Goal: Use online tool/utility: Utilize a website feature to perform a specific function

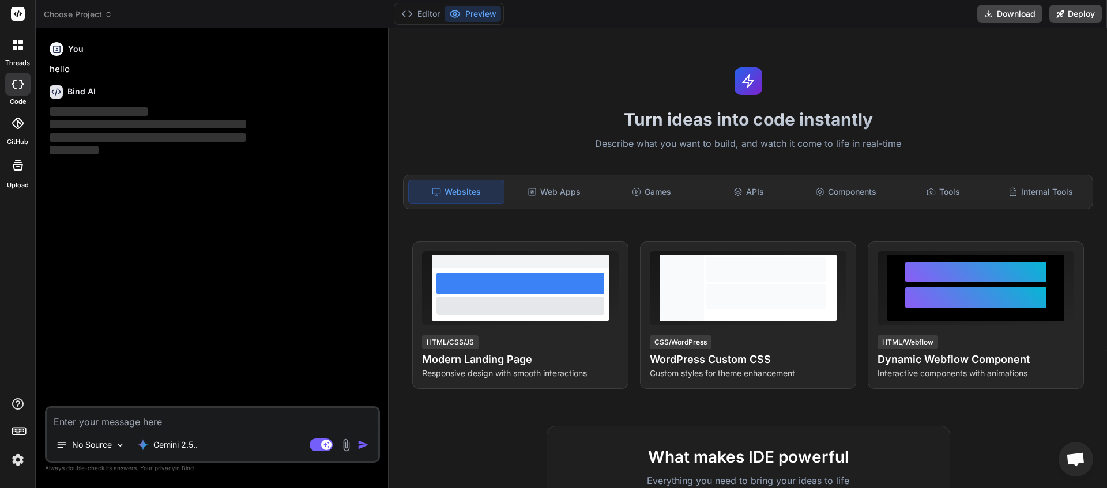
scroll to position [85, 0]
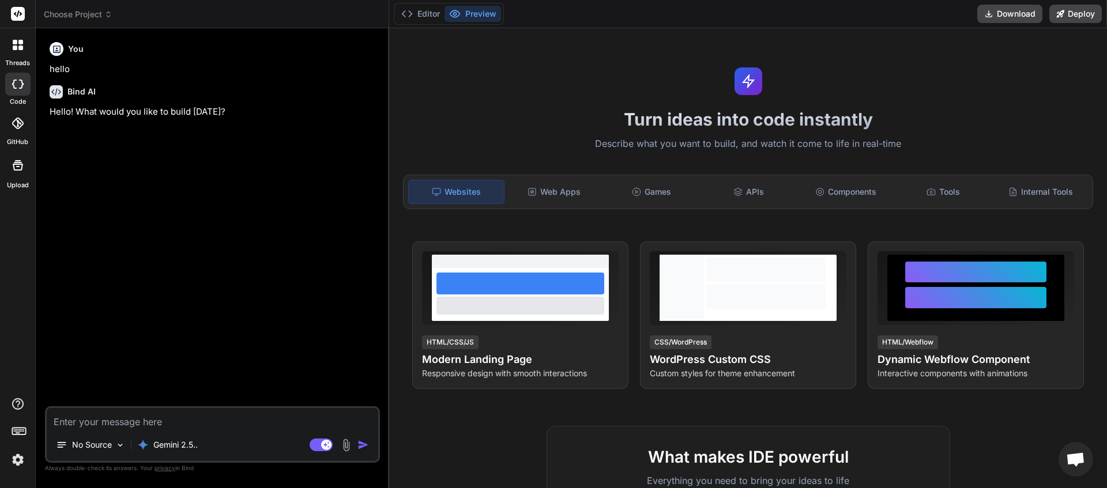
click at [107, 16] on icon at bounding box center [108, 14] width 8 height 8
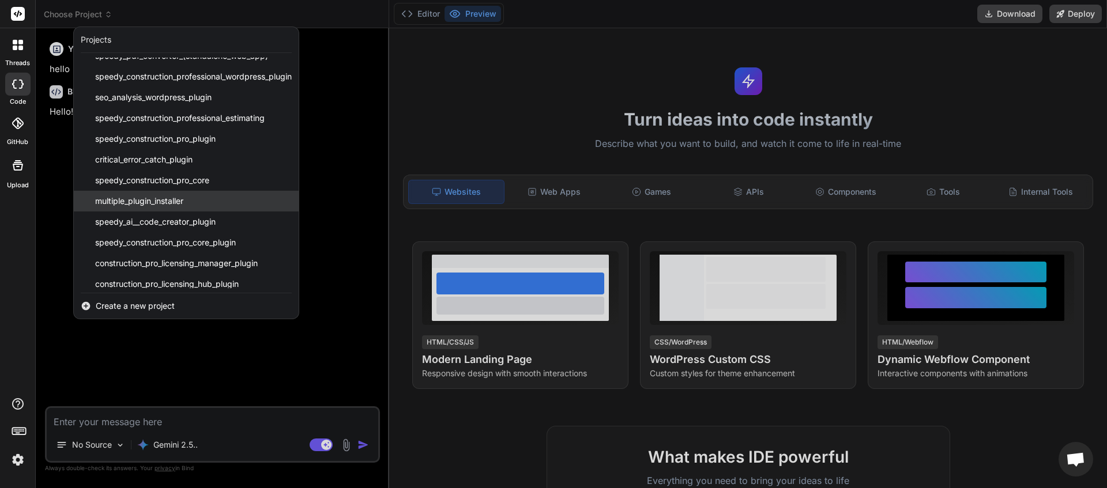
scroll to position [122, 0]
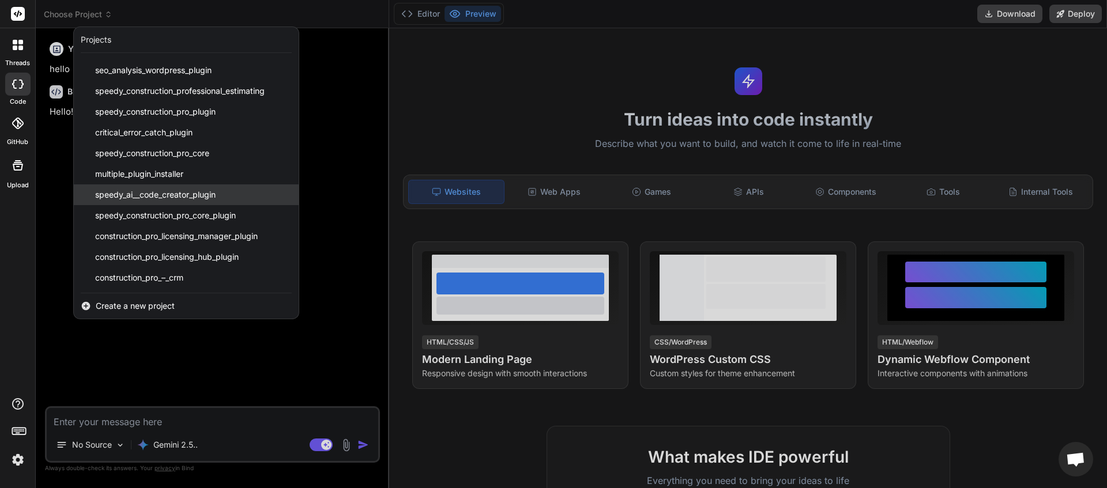
click at [169, 195] on span "speedy_ai__code_creator_plugin" at bounding box center [155, 195] width 121 height 12
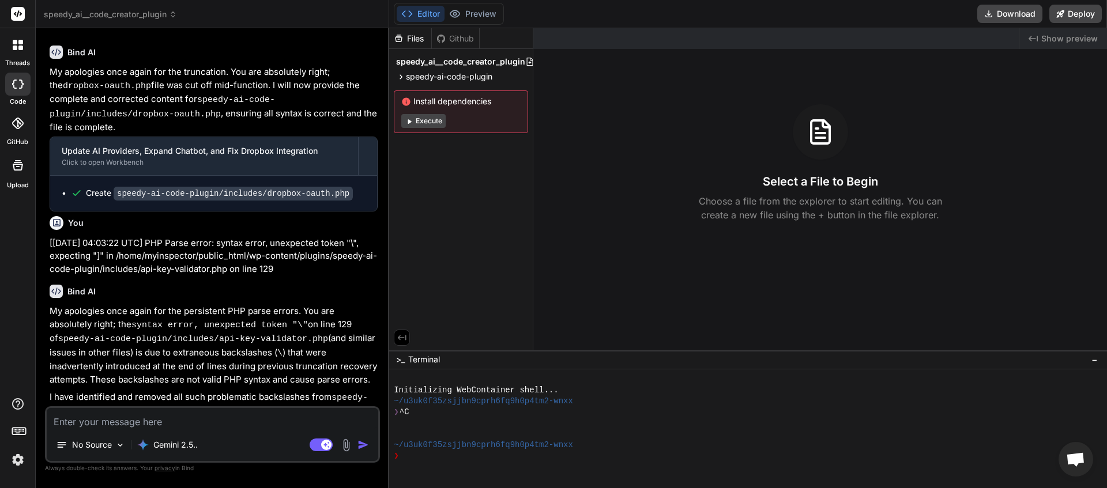
scroll to position [1345, 0]
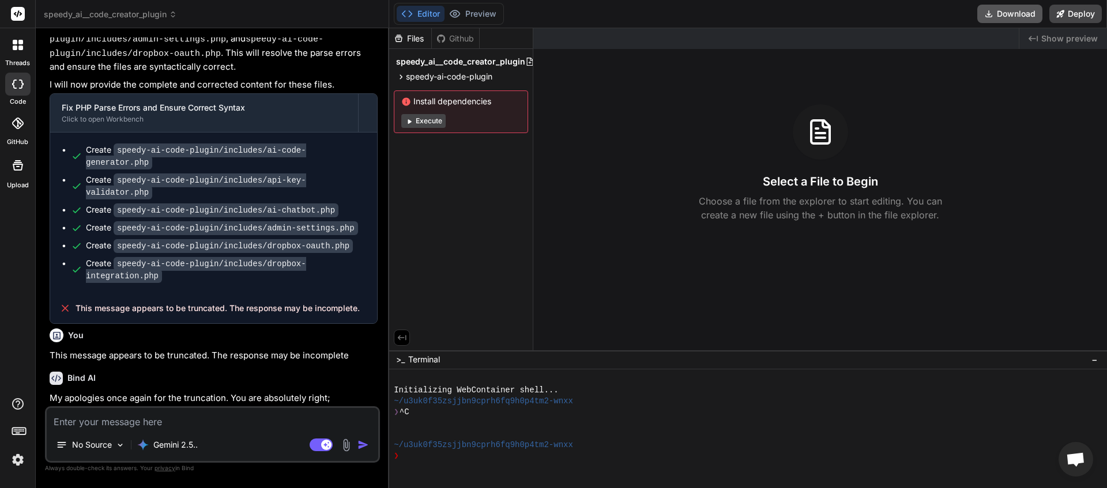
click at [1009, 18] on button "Download" at bounding box center [1010, 14] width 65 height 18
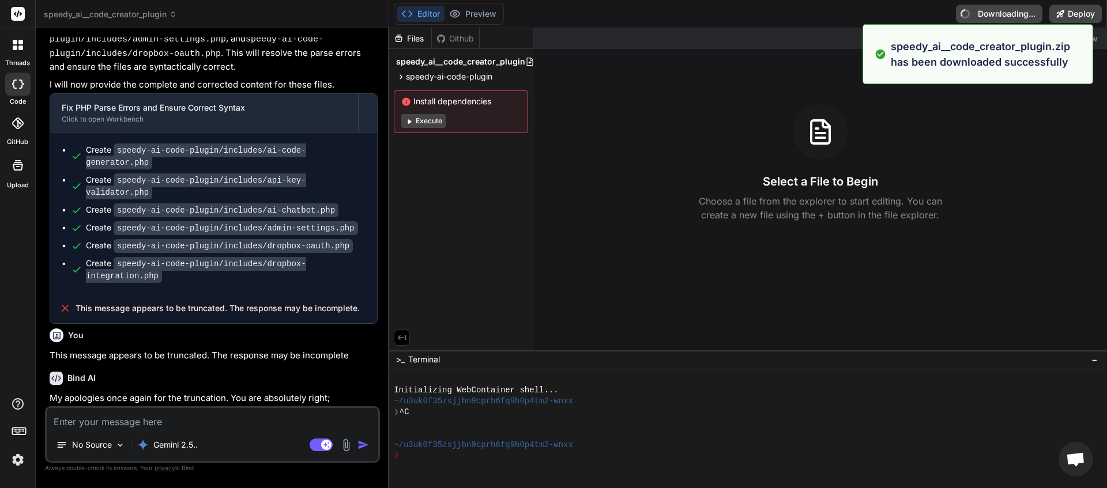
type textarea "x"
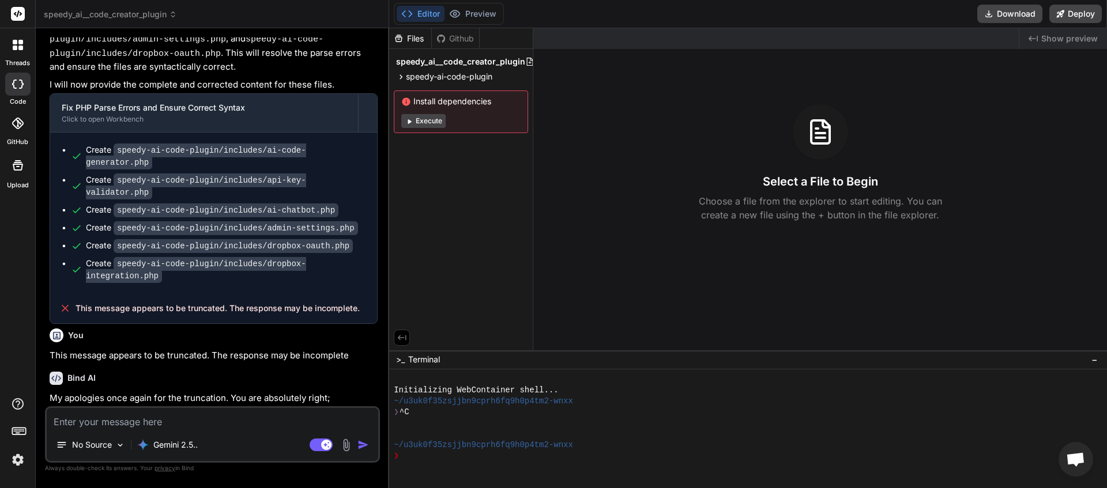
click at [114, 416] on textarea at bounding box center [213, 418] width 332 height 21
type textarea "C"
type textarea "x"
type textarea "Cr"
type textarea "x"
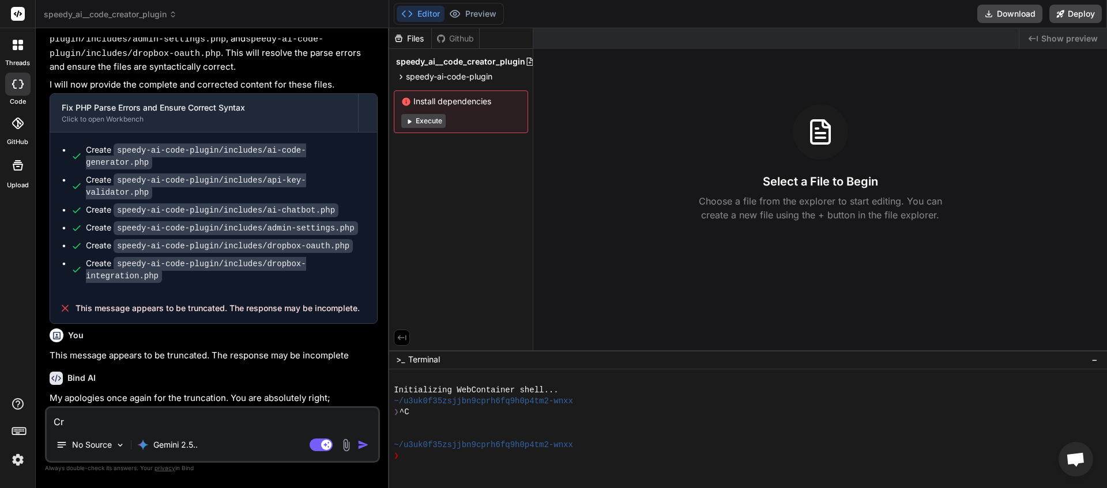
type textarea "Cre"
type textarea "x"
type textarea "Crea"
type textarea "x"
type textarea "Creat"
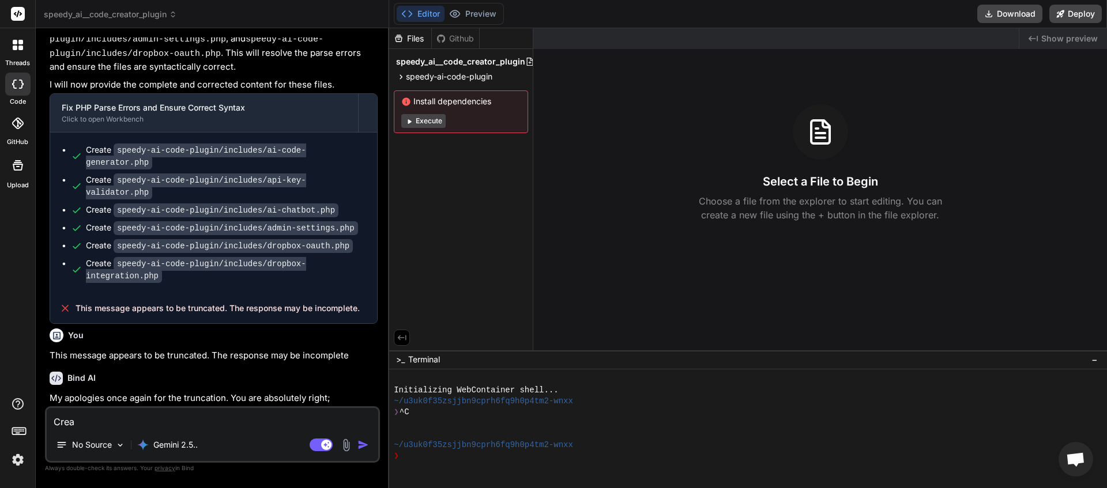
type textarea "x"
type textarea "Create"
type textarea "x"
type textarea "Create"
type textarea "x"
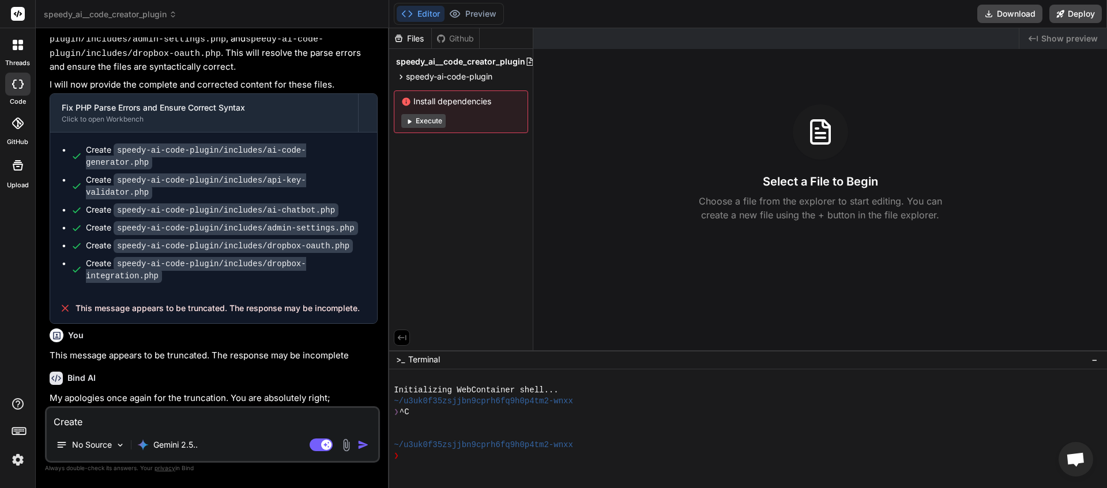
type textarea "Create a"
type textarea "x"
type textarea "Create an"
type textarea "x"
type textarea "Create and"
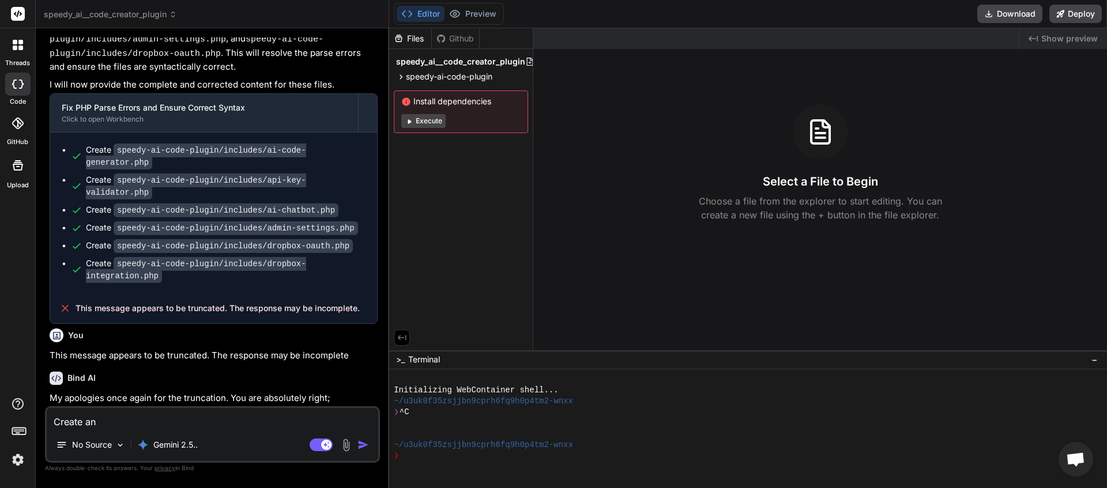
type textarea "x"
type textarea "Create and"
type textarea "x"
type textarea "Create and E"
type textarea "x"
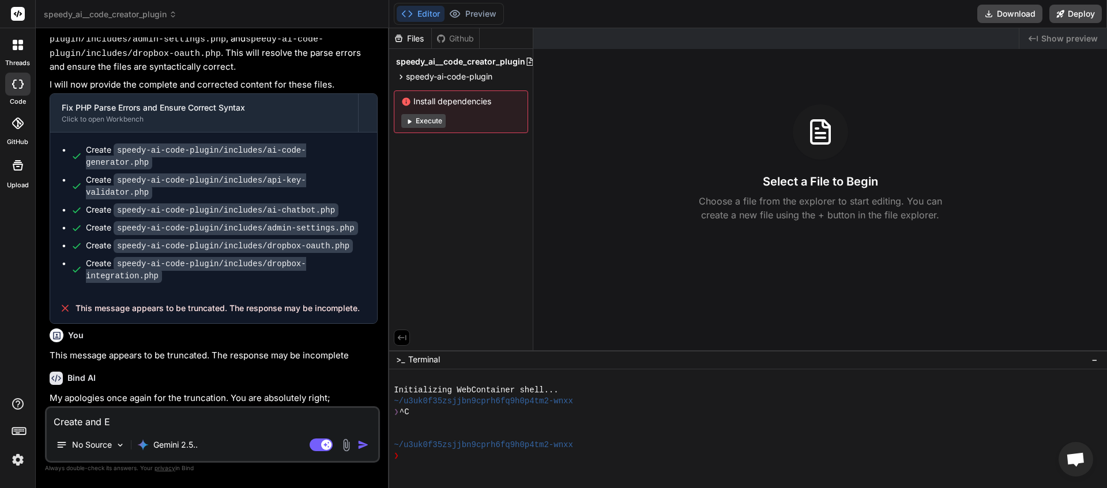
type textarea "Create and Ed"
type textarea "x"
type textarea "Create and Edi"
type textarea "x"
type textarea "Create and Edit"
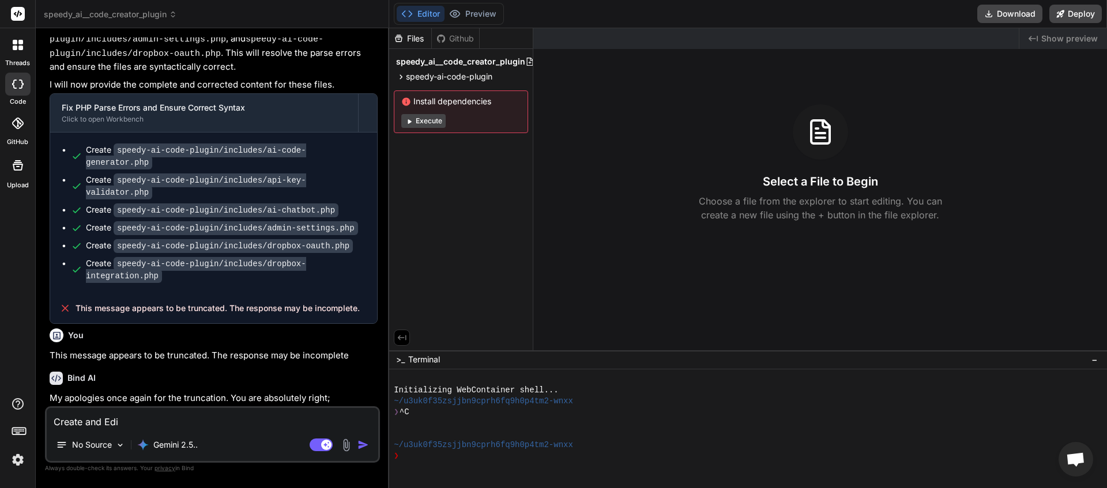
type textarea "x"
type textarea "Create and Edit"
type textarea "x"
type textarea "Create and Edit P"
type textarea "x"
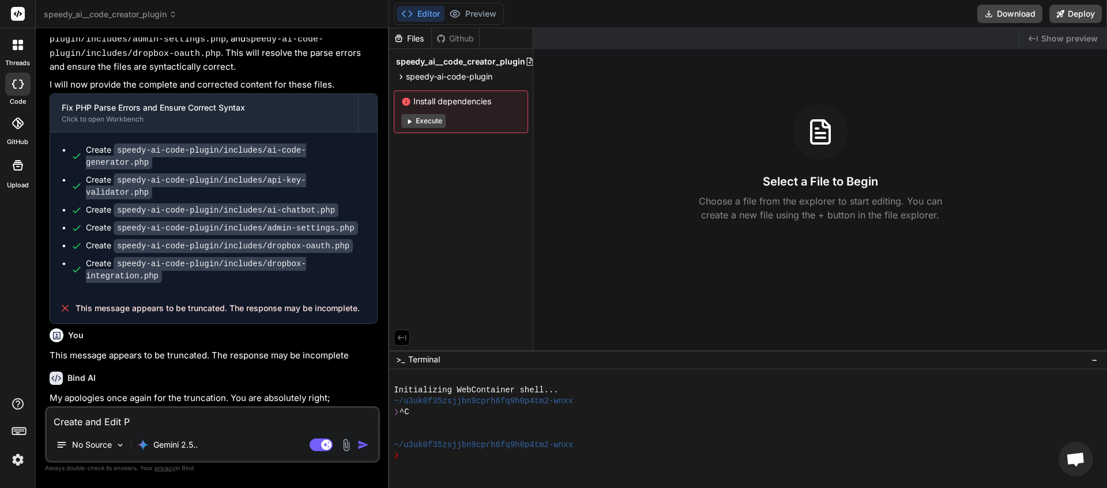
type textarea "Create and Edit Pl"
type textarea "x"
type textarea "Create and Edit Plu"
type textarea "x"
type textarea "Create and Edit Plug"
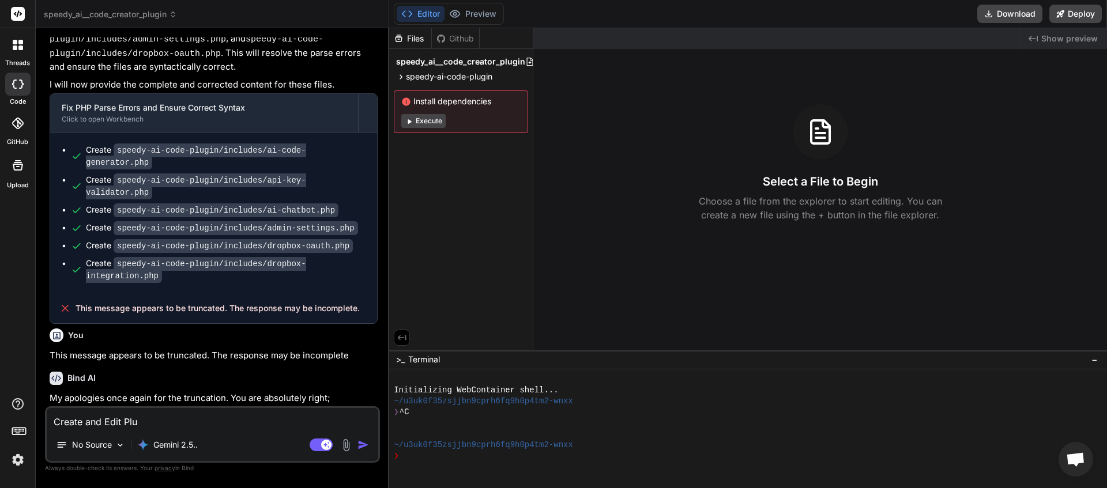
type textarea "x"
type textarea "Create and Edit Plugi"
type textarea "x"
type textarea "Create and Edit Plugin"
type textarea "x"
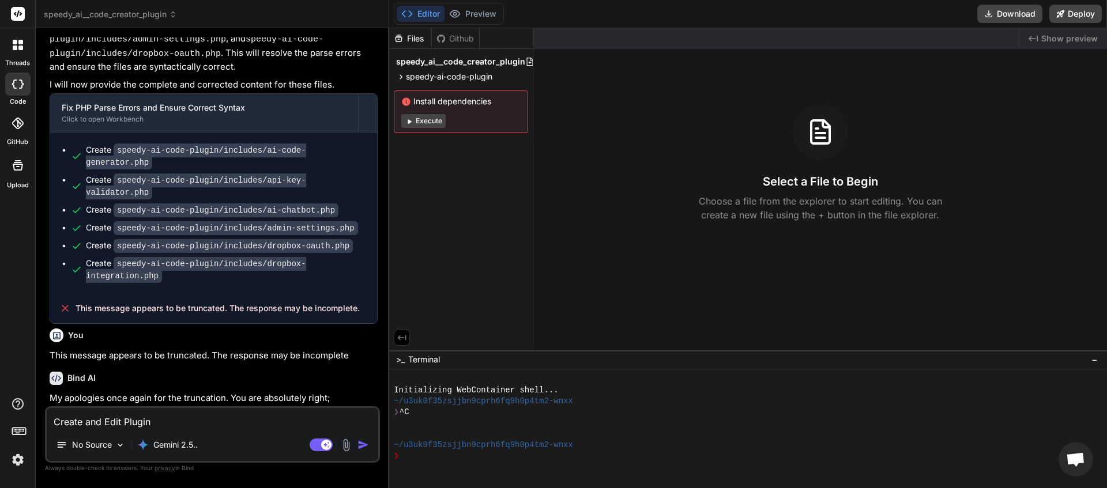
type textarea "Create and Edit Plugin"
type textarea "x"
type textarea "Create and Edit Plugin T"
type textarea "x"
type textarea "Create and Edit Plugin Ta"
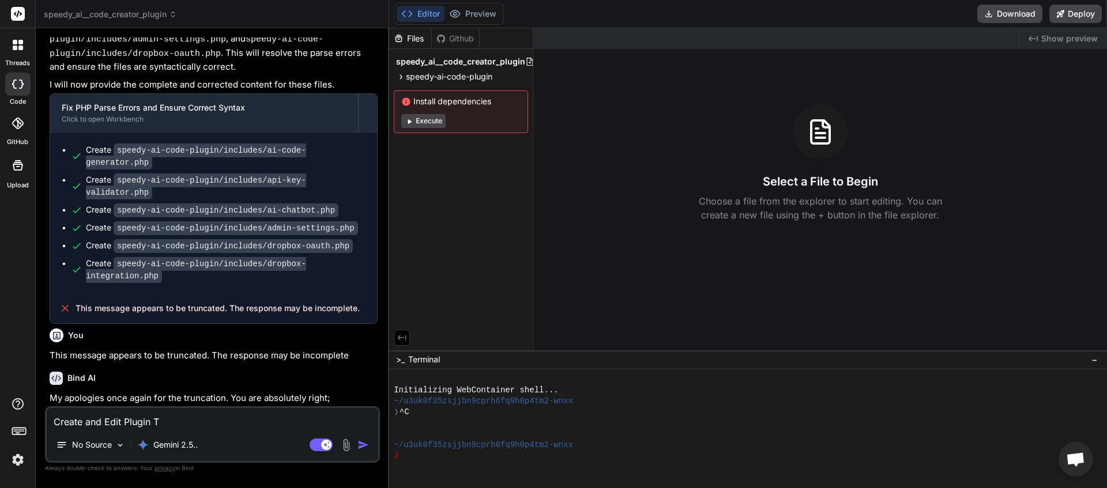
type textarea "x"
type textarea "Create and Edit Plugin Tab"
type textarea "x"
type textarea "Create and Edit Plugin Tab"
type textarea "x"
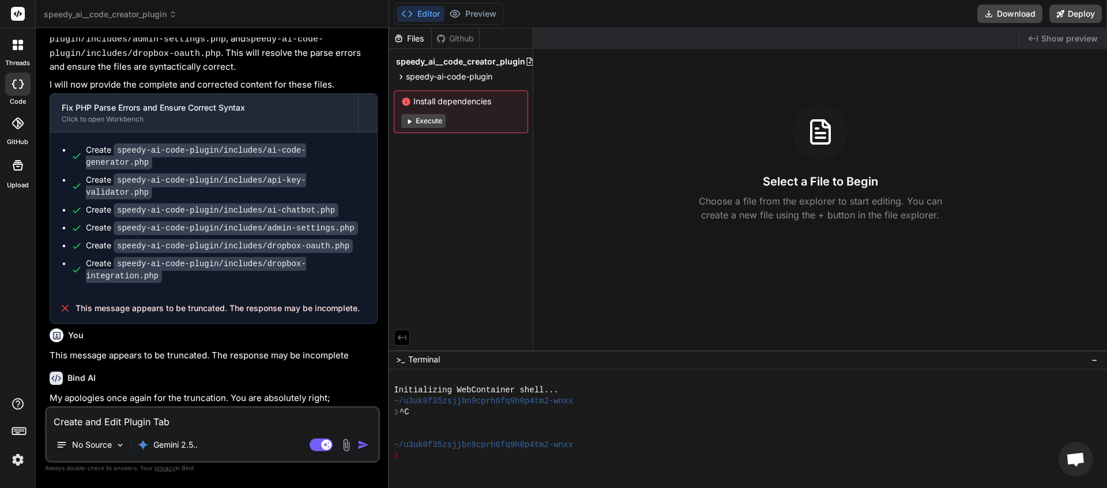
type textarea "Create and Edit Plugin Tab i"
type textarea "x"
type textarea "Create and Edit Plugin Tab is"
type textarea "x"
type textarea "Create and Edit Plugin Tab is"
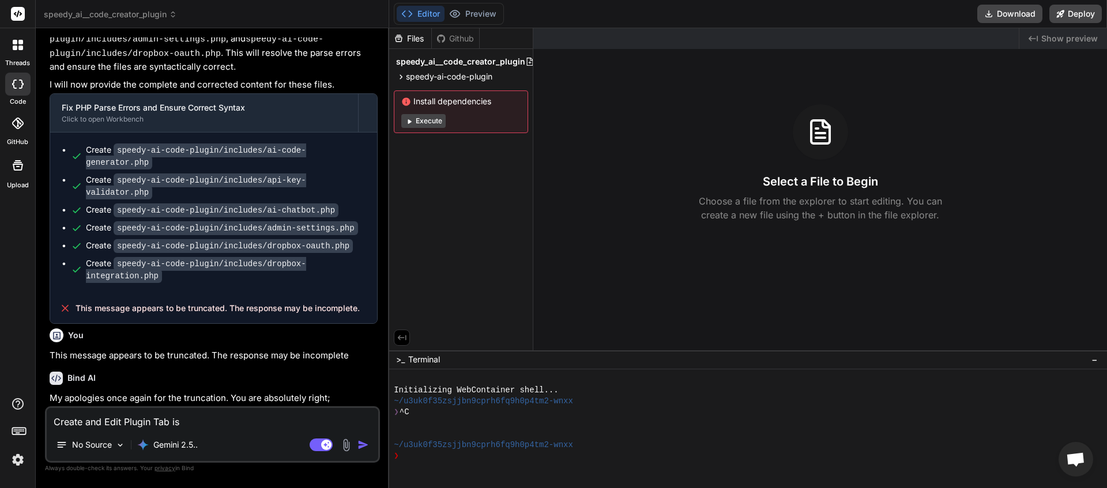
type textarea "x"
type textarea "Create and Edit Plugin Tab is g"
type textarea "x"
type textarea "Create and Edit Plugin Tab is gr"
type textarea "x"
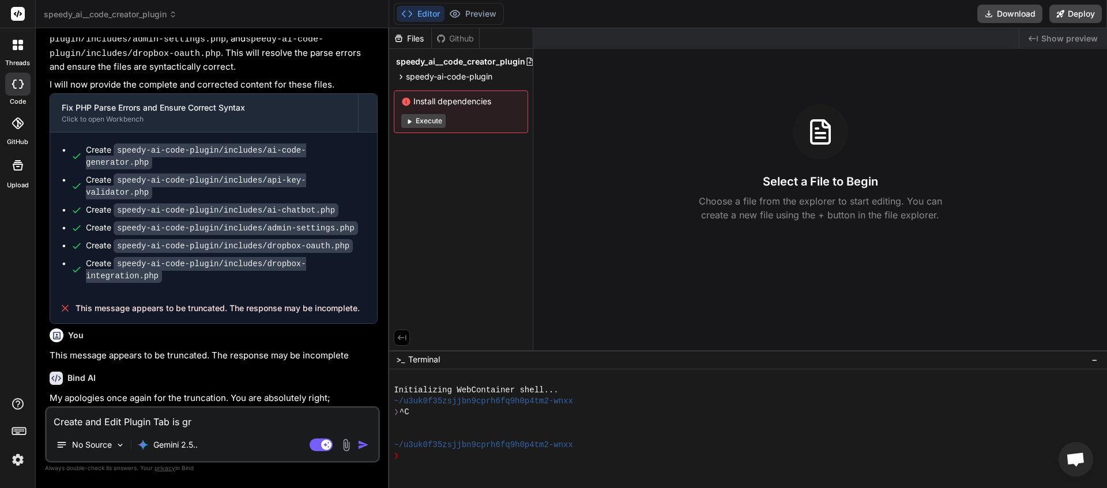
type textarea "Create and Edit Plugin Tab is gre"
type textarea "x"
type textarea "Create and Edit Plugin Tab is grey"
type textarea "x"
type textarea "Create and Edit Plugin Tab is greye"
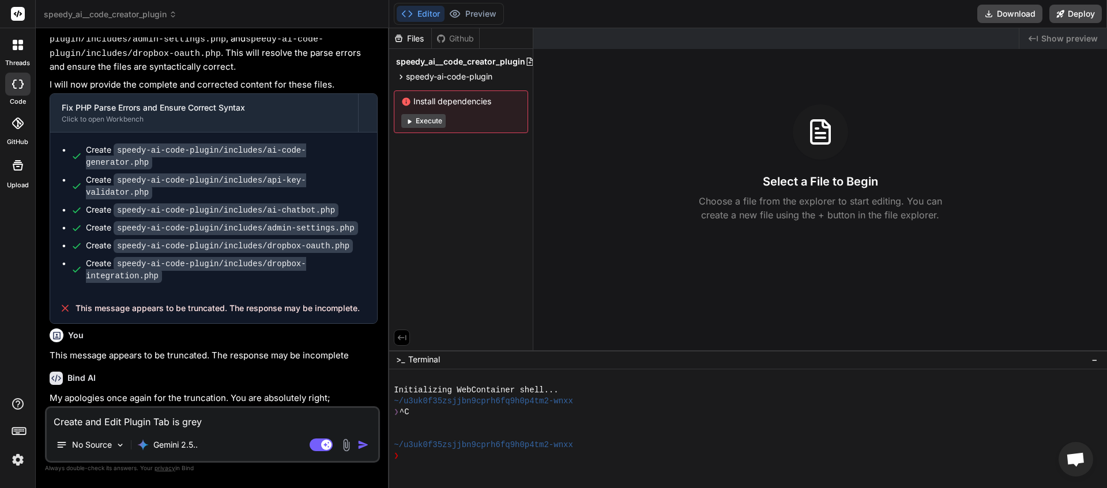
type textarea "x"
type textarea "Create and Edit Plugin Tab is greyed"
type textarea "x"
type textarea "Create and Edit Plugin Tab is greyed"
type textarea "x"
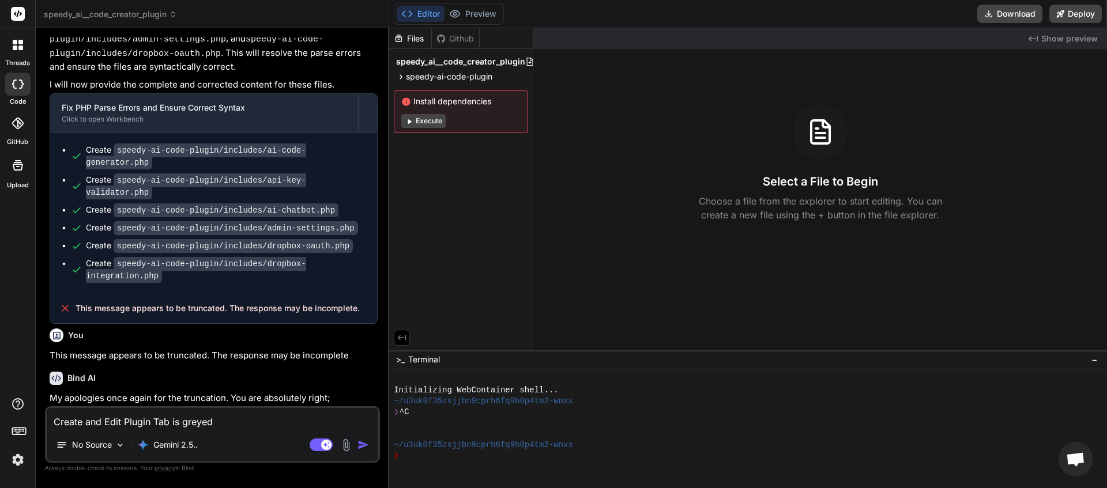
type textarea "Create and Edit Plugin Tab is greyed o"
type textarea "x"
type textarea "Create and Edit Plugin Tab is greyed ou"
type textarea "x"
type textarea "Create and Edit Plugin Tab is greyed out"
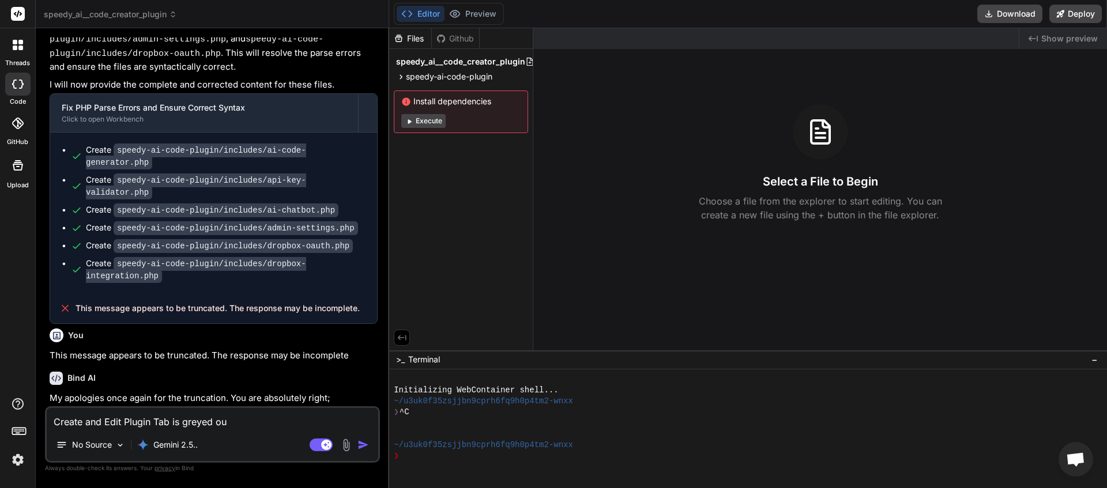
type textarea "x"
type textarea "Create and Edit Plugin Tab is greyed out."
type textarea "x"
type textarea "Create and Edit Plugin Tab is greyed out."
type textarea "x"
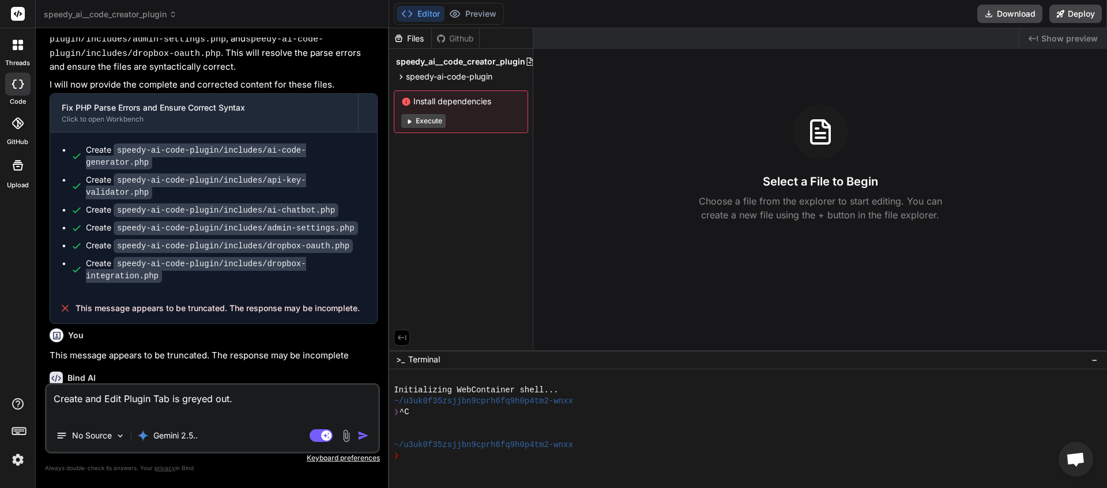
type textarea "Create and Edit Plugin Tab is greyed out. G"
type textarea "x"
type textarea "Create and Edit Plugin Tab is greyed out. Ge"
type textarea "x"
type textarea "Create and Edit Plugin Tab is greyed out. Gem"
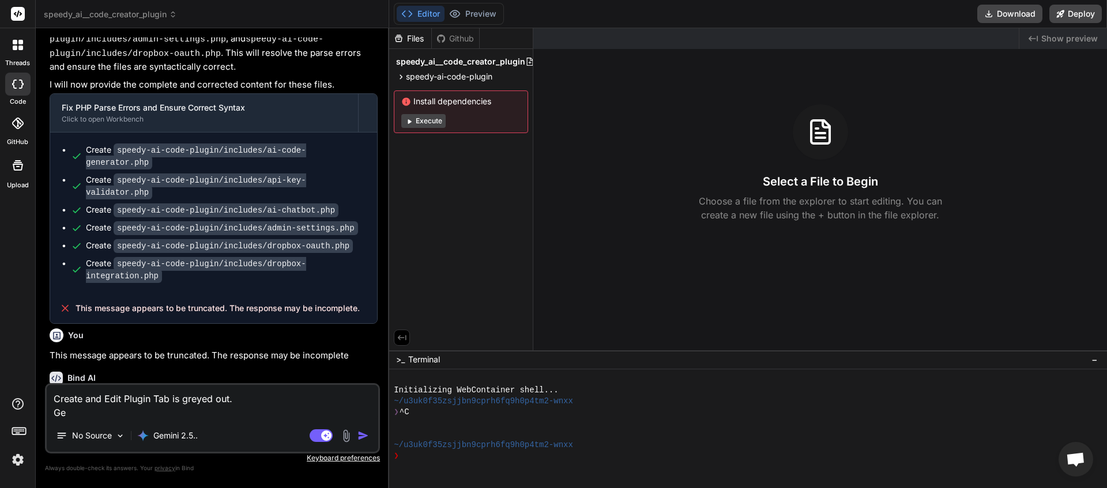
type textarea "x"
type textarea "Create and Edit Plugin Tab is greyed out. Gemi"
type textarea "x"
type textarea "Create and Edit Plugin Tab is greyed out. Gemin"
type textarea "x"
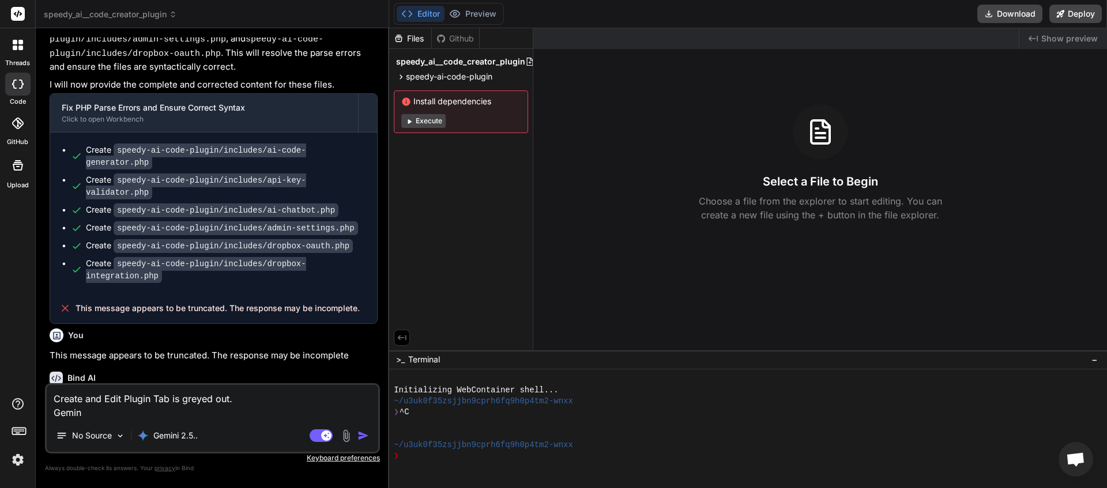
type textarea "Create and Edit Plugin Tab is greyed out. Gemini"
type textarea "x"
type textarea "Create and Edit Plugin Tab is greyed out. Gemini"
type textarea "x"
type textarea "Create and Edit Plugin Tab is greyed out. Gemini a"
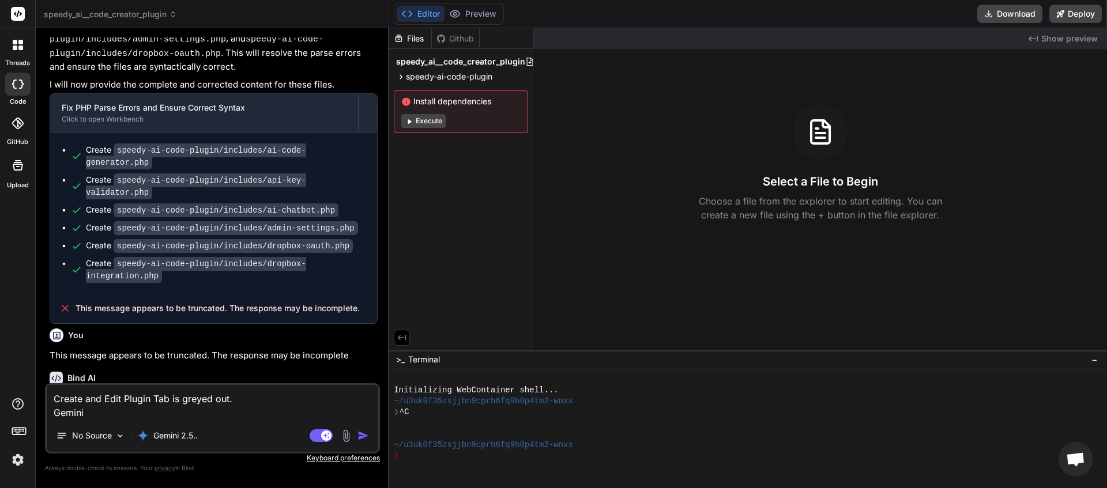
type textarea "x"
type textarea "Create and Edit Plugin Tab is greyed out. Gemini an"
type textarea "x"
type textarea "Create and Edit Plugin Tab is greyed out. Gemini and"
type textarea "x"
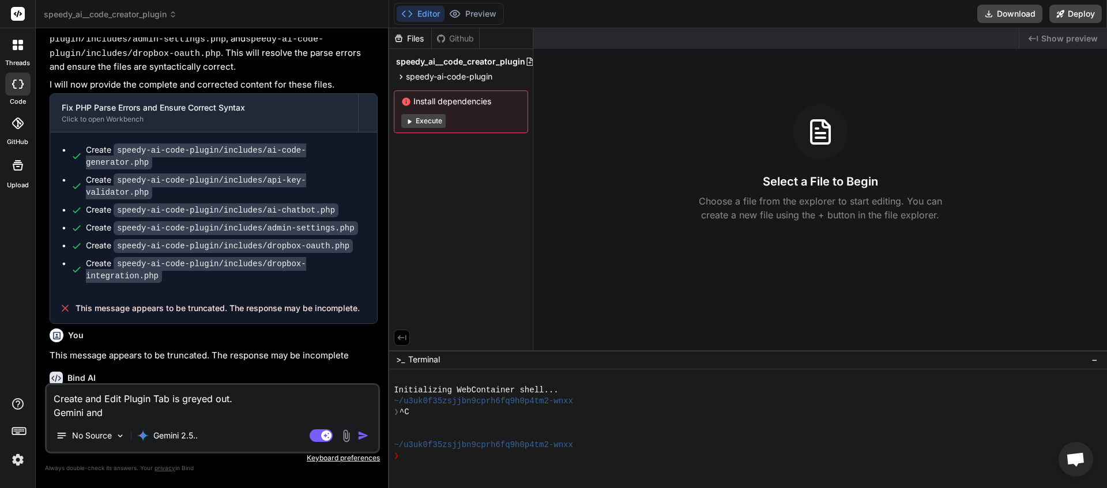
type textarea "Create and Edit Plugin Tab is greyed out. Gemini and"
type textarea "x"
type textarea "Create and Edit Plugin Tab is greyed out. Gemini and H"
type textarea "x"
type textarea "Create and Edit Plugin Tab is greyed out. Gemini and Hu"
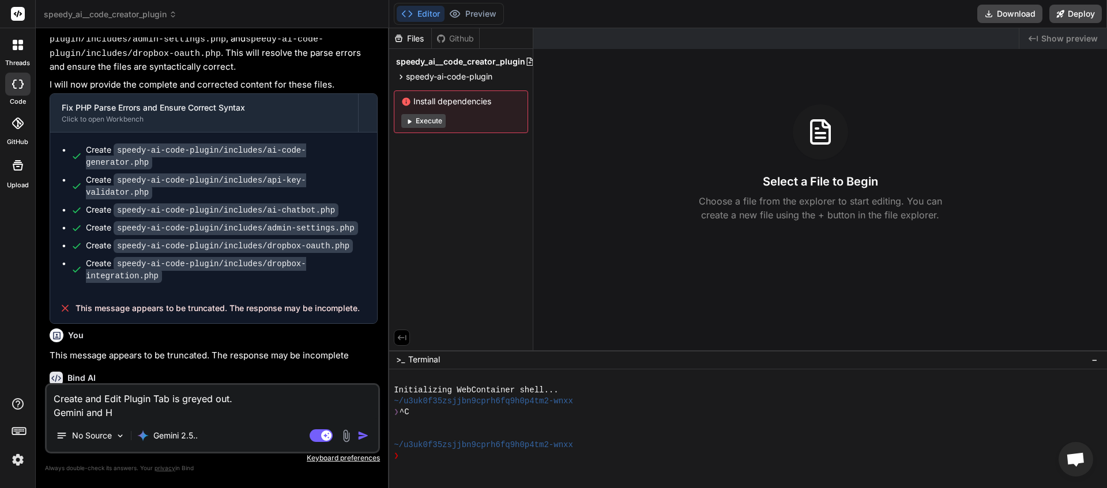
type textarea "x"
type textarea "Create and Edit Plugin Tab is greyed out. Gemini and Hug"
type textarea "x"
type textarea "Create and Edit Plugin Tab is greyed out. Gemini and Hugv"
type textarea "x"
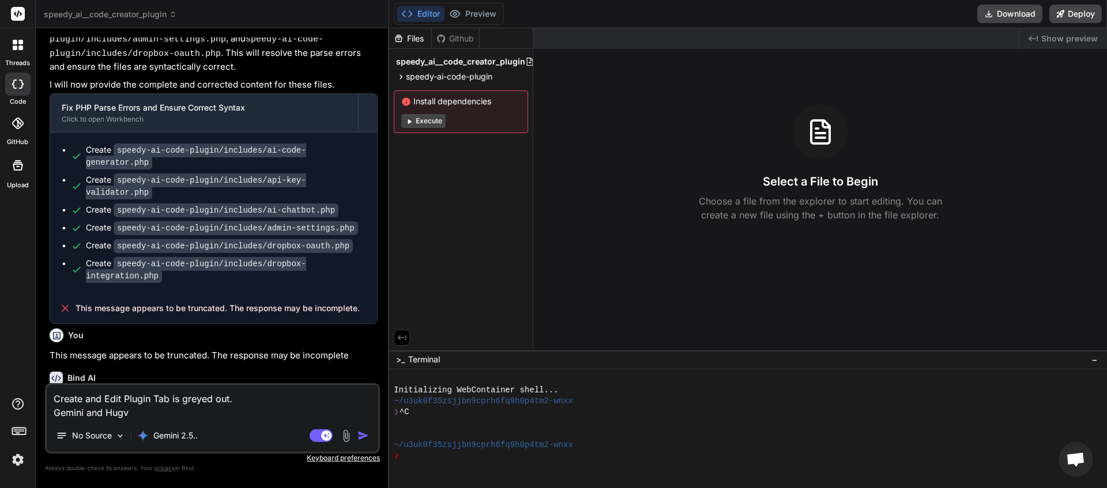
type textarea "Create and Edit Plugin Tab is greyed out. Gemini and Hugvg"
type textarea "x"
type textarea "Create and Edit Plugin Tab is greyed out. Gemini and Hugvgi"
type textarea "x"
type textarea "Create and Edit Plugin Tab is greyed out. Gemini and Hugvgin"
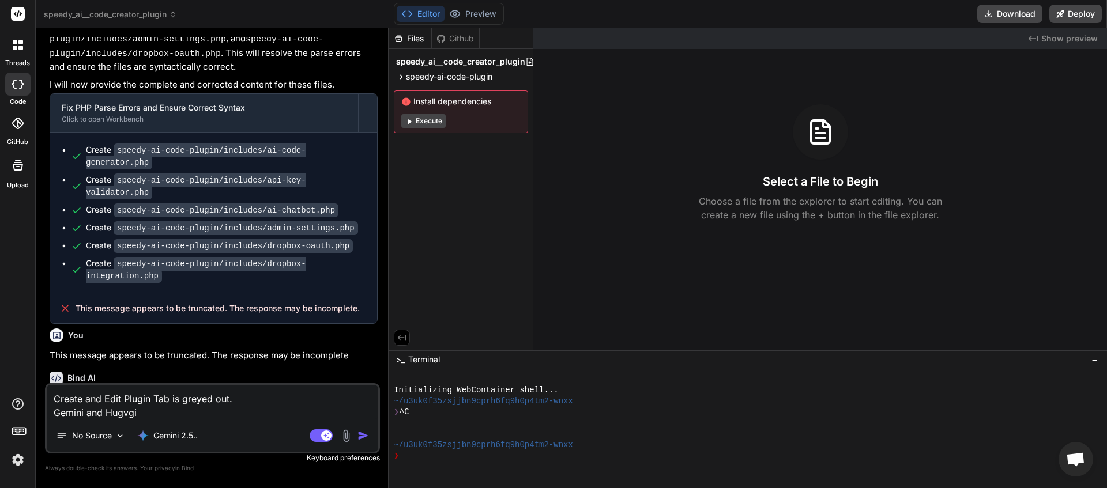
type textarea "x"
type textarea "Create and Edit Plugin Tab is greyed out. Gemini and Hugvging"
type textarea "x"
type textarea "Create and Edit Plugin Tab is greyed out. Gemini and Hugging"
type textarea "x"
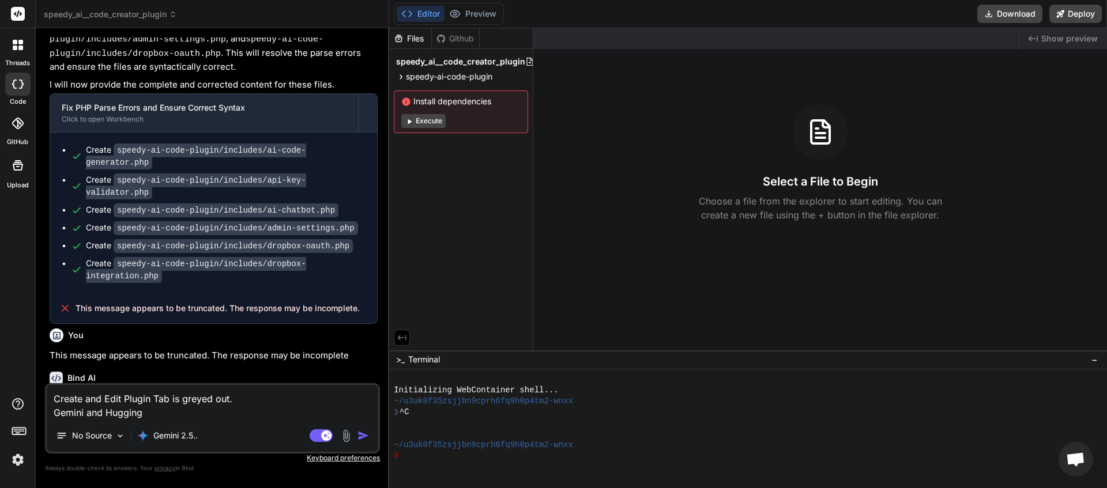
type textarea "Create and Edit Plugin Tab is greyed out. Gemini and Hugging"
type textarea "x"
type textarea "Create and Edit Plugin Tab is greyed out. Gemini and Hugging F"
type textarea "x"
type textarea "Create and Edit Plugin Tab is greyed out. Gemini and Hugging FG"
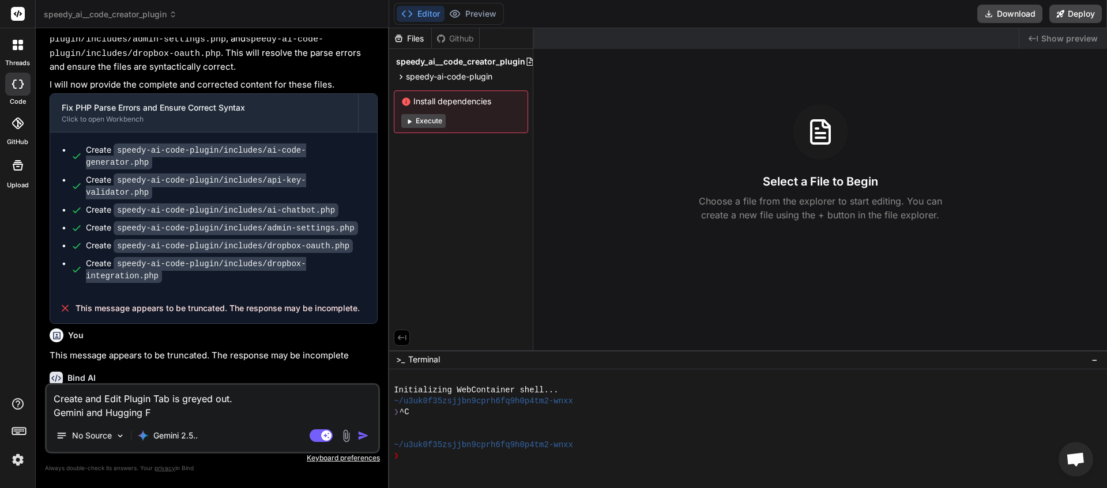
type textarea "x"
type textarea "Create and Edit Plugin Tab is greyed out. Gemini and Hugging FGa"
type textarea "x"
type textarea "Create and Edit Plugin Tab is greyed out. Gemini and Hugging FG"
type textarea "x"
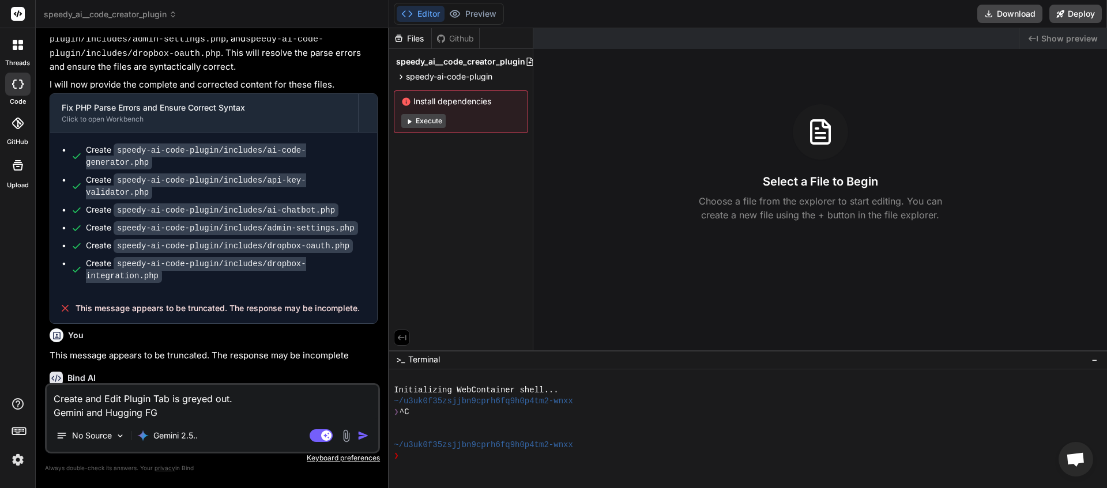
type textarea "Create and Edit Plugin Tab is greyed out. Gemini and Hugging F"
type textarea "x"
type textarea "Create and Edit Plugin Tab is greyed out. Gemini and Hugging Fa"
type textarea "x"
type textarea "Create and Edit Plugin Tab is greyed out. Gemini and Hugging Fav"
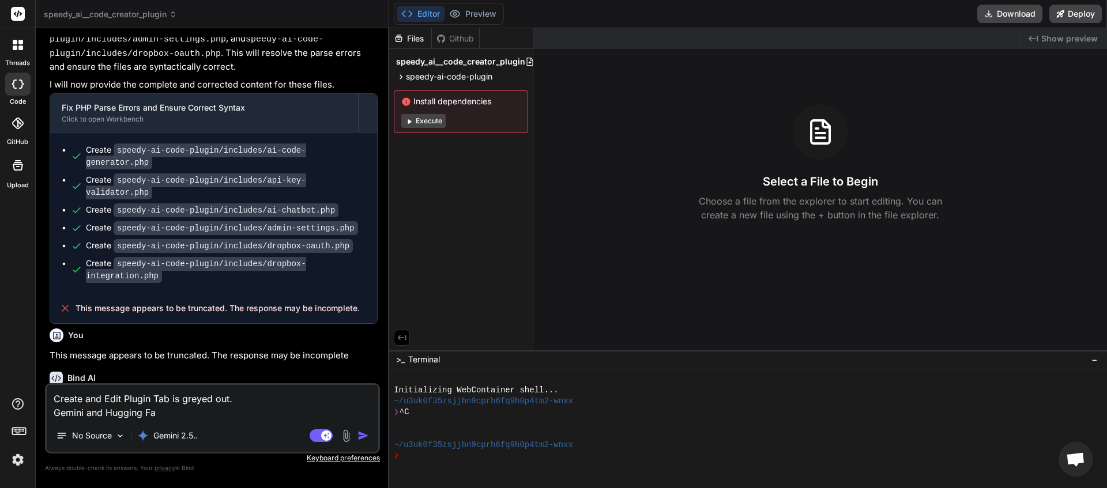
type textarea "x"
type textarea "Create and Edit Plugin Tab is greyed out. Gemini and Hugging Fave"
type textarea "x"
type textarea "Create and Edit Plugin Tab is greyed out. Gemini and Hugging Fav"
type textarea "x"
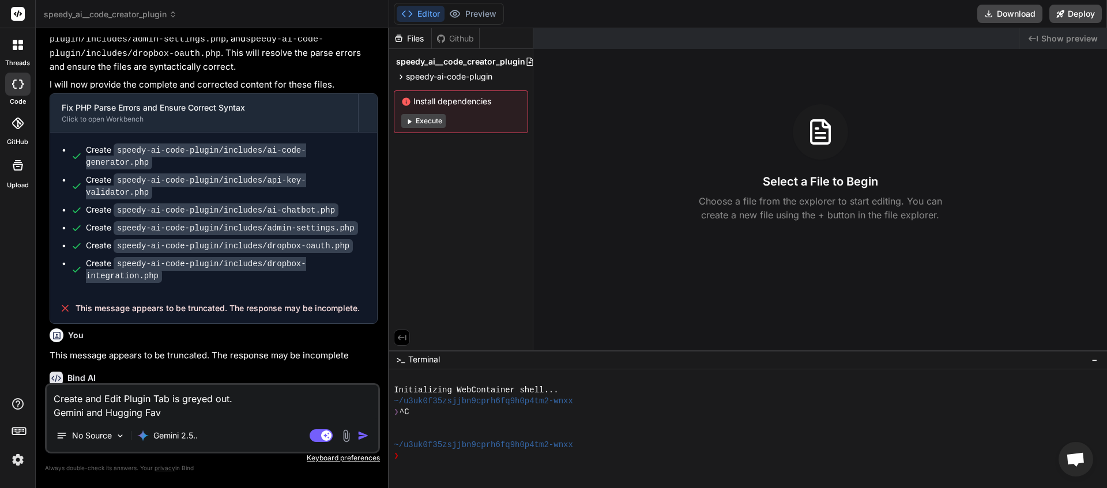
type textarea "Create and Edit Plugin Tab is greyed out. Gemini and Hugging Fa"
type textarea "x"
type textarea "Create and Edit Plugin Tab is greyed out. Gemini and Hugging Fac"
type textarea "x"
type textarea "Create and Edit Plugin Tab is greyed out. Gemini and Hugging Face"
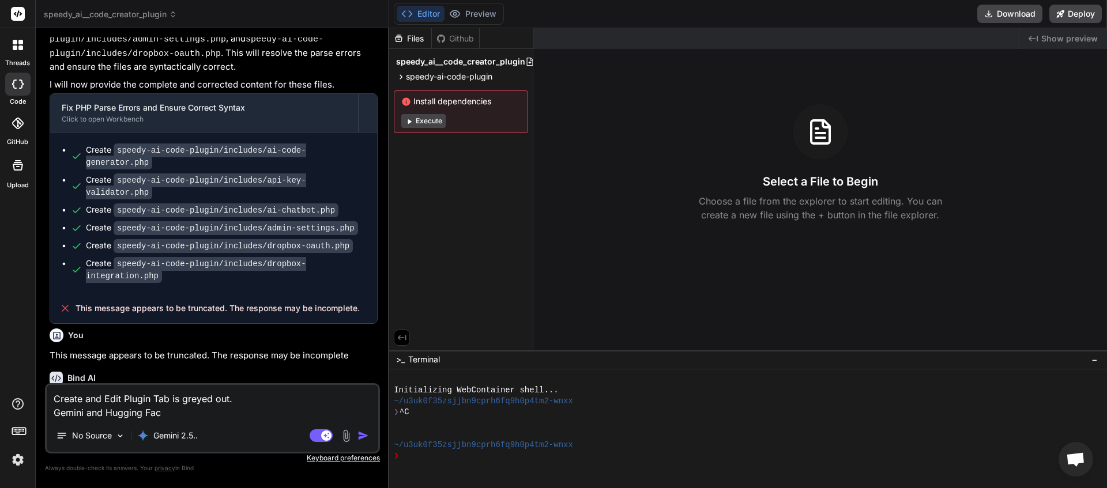
type textarea "x"
type textarea "Create and Edit Plugin Tab is greyed out. Gemini and Hugging Face"
type textarea "x"
type textarea "Create and Edit Plugin Tab is greyed out. Gemini and Hugging Face n"
type textarea "x"
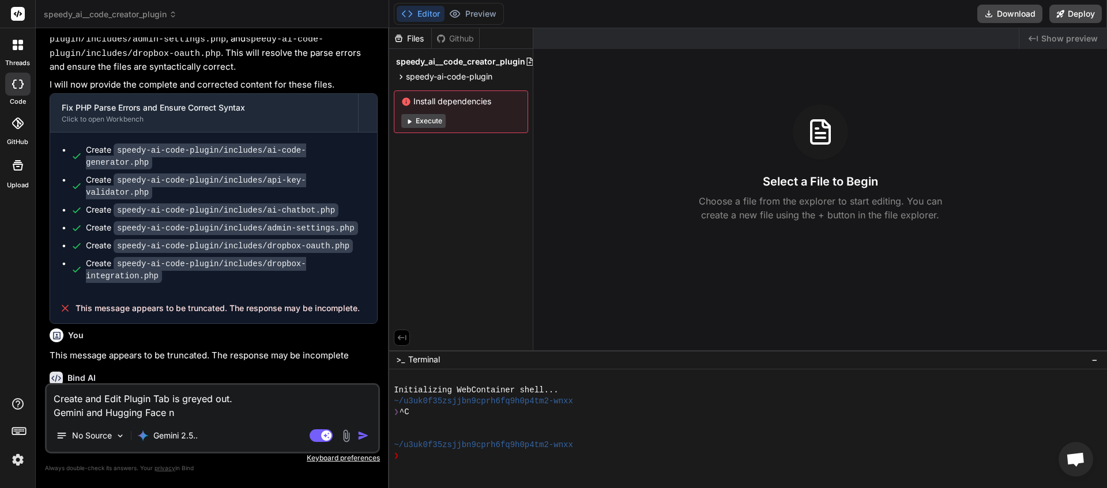
type textarea "Create and Edit Plugin Tab is greyed out. Gemini and Hugging Face ne"
type textarea "x"
type textarea "Create and Edit Plugin Tab is greyed out. Gemini and Hugging Face nee"
type textarea "x"
type textarea "Create and Edit Plugin Tab is greyed out. Gemini and Hugging Face need"
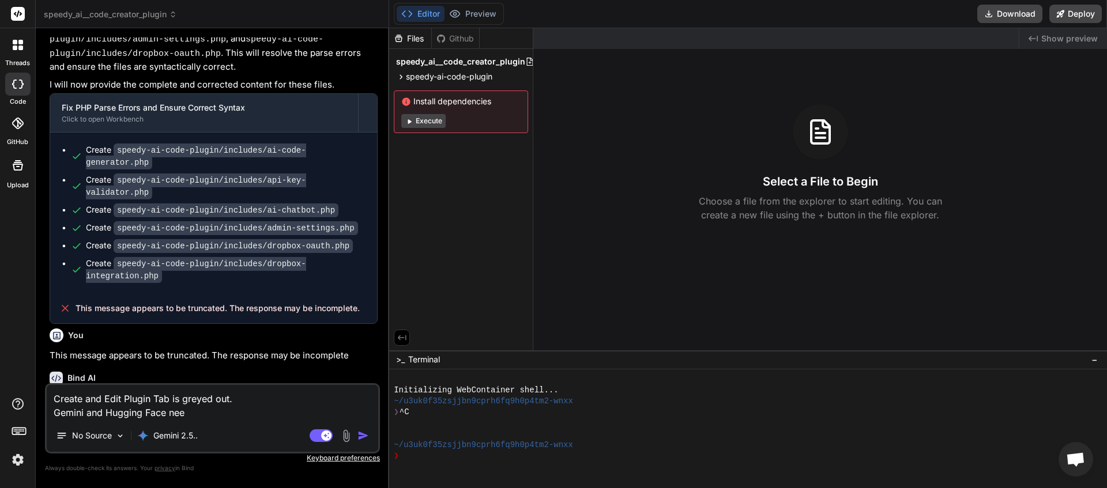
type textarea "x"
type textarea "Create and Edit Plugin Tab is greyed out. Gemini and Hugging Face need"
type textarea "x"
type textarea "Create and Edit Plugin Tab is greyed out. Gemini and Hugging Face need t"
type textarea "x"
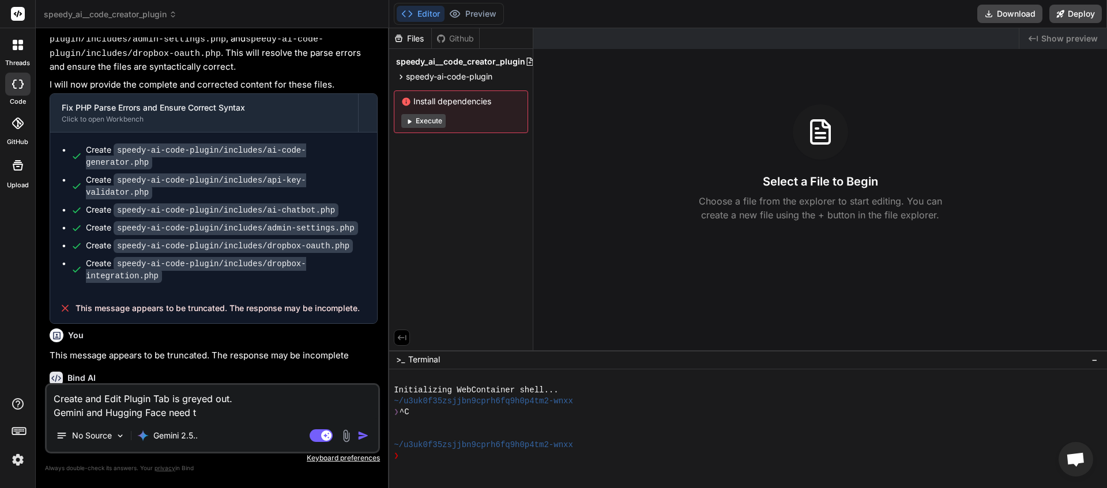
type textarea "Create and Edit Plugin Tab is greyed out. Gemini and Hugging Face need to"
type textarea "x"
type textarea "Create and Edit Plugin Tab is greyed out. Gemini and Hugging Face need to"
type textarea "x"
type textarea "Create and Edit Plugin Tab is greyed out. Gemini and Hugging Face need to b"
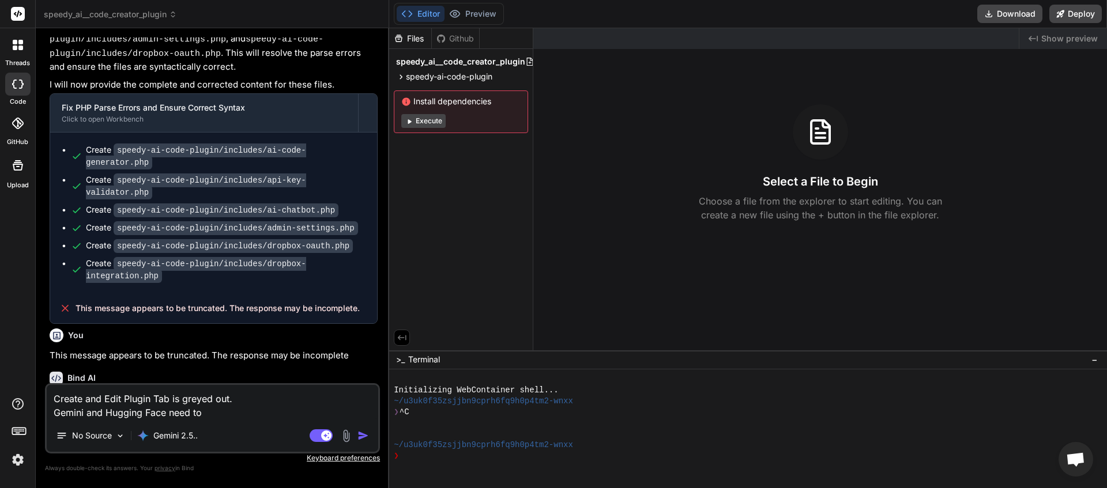
type textarea "x"
type textarea "Create and Edit Plugin Tab is greyed out. Gemini and Hugging Face need to be"
type textarea "x"
type textarea "Create and Edit Plugin Tab is greyed out. Gemini and Hugging Face need to be"
type textarea "x"
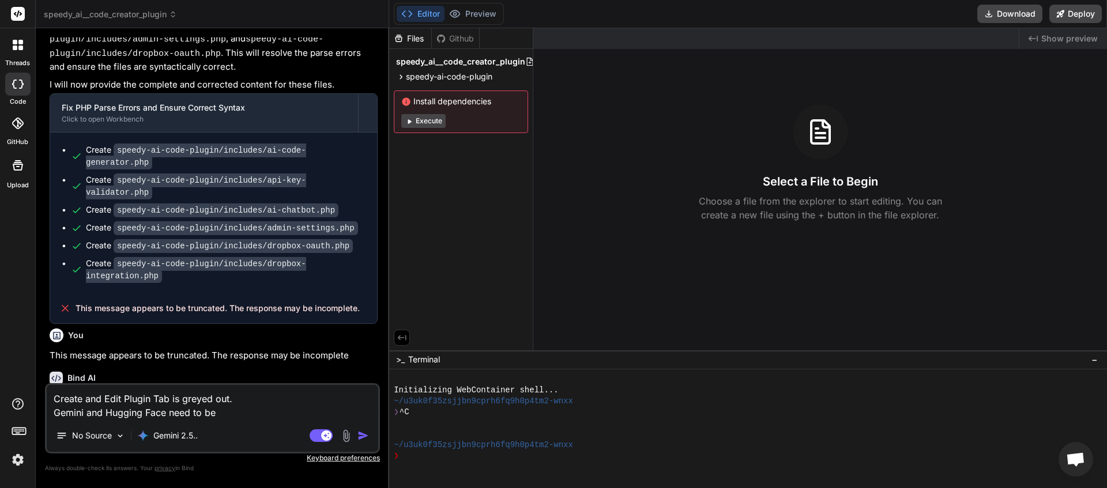
type textarea "Create and Edit Plugin Tab is greyed out. Gemini and Hugging Face need to be u"
type textarea "x"
type textarea "Create and Edit Plugin Tab is greyed out. Gemini and Hugging Face need to be up"
type textarea "x"
type textarea "Create and Edit Plugin Tab is greyed out. Gemini and Hugging Face need to be upo"
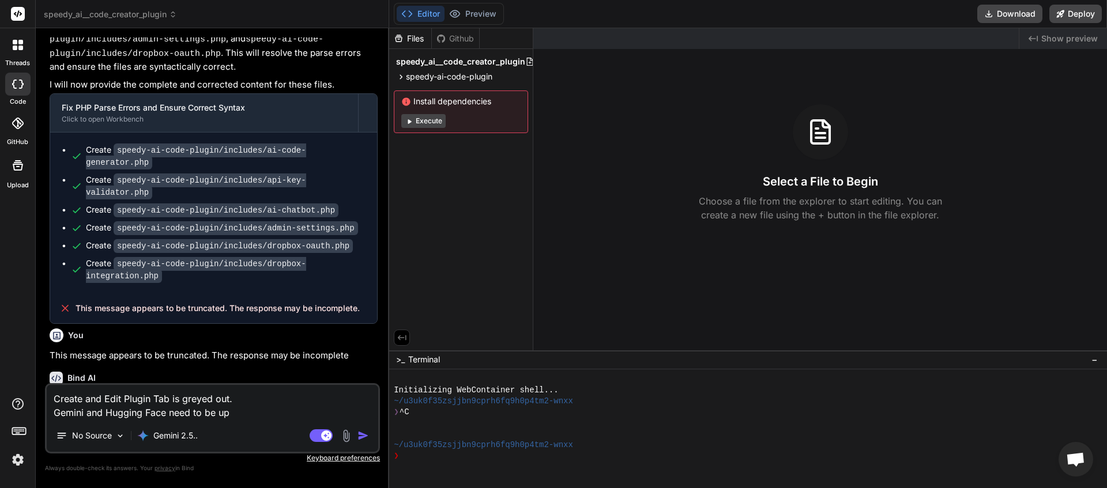
type textarea "x"
type textarea "Create and Edit Plugin Tab is greyed out. Gemini and Hugging Face need to be up…"
type textarea "x"
type textarea "Create and Edit Plugin Tab is greyed out. Gemini and Hugging Face need to be up…"
type textarea "x"
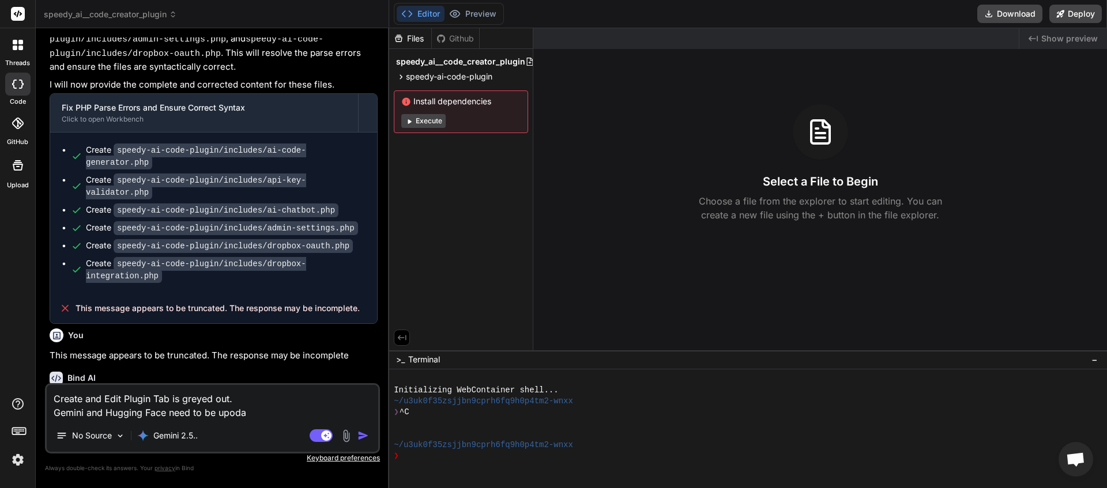
type textarea "Create and Edit Plugin Tab is greyed out. Gemini and Hugging Face need to be up…"
type textarea "x"
type textarea "Create and Edit Plugin Tab is greyed out. Gemini and Hugging Face need to be up…"
type textarea "x"
type textarea "Create and Edit Plugin Tab is greyed out. Gemini and Hugging Face need to be up…"
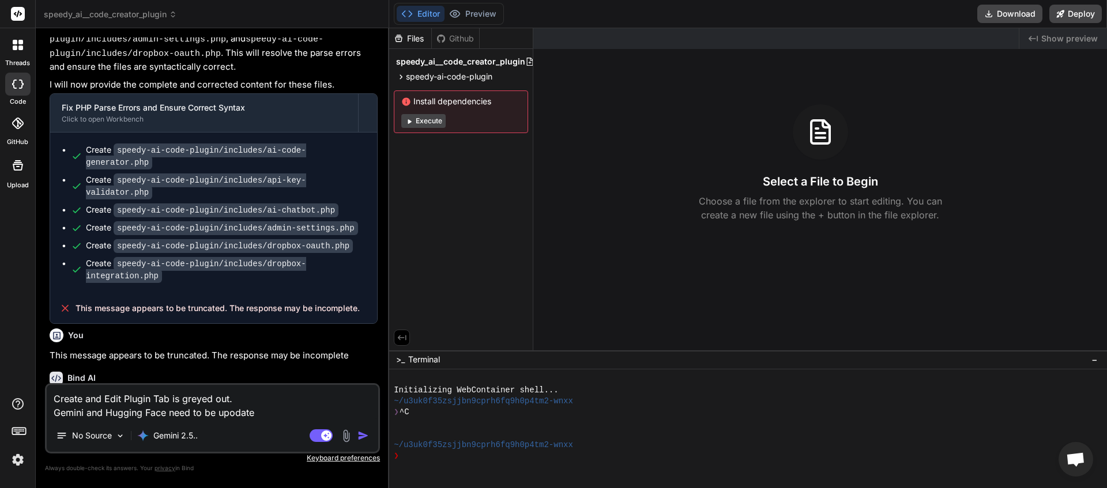
type textarea "x"
type textarea "Create and Edit Plugin Tab is greyed out. Gemini and Hugging Face need to be up…"
type textarea "x"
type textarea "Create and Edit Plugin Tab is greyed out. Gemini and Hugging Face need to be up…"
type textarea "x"
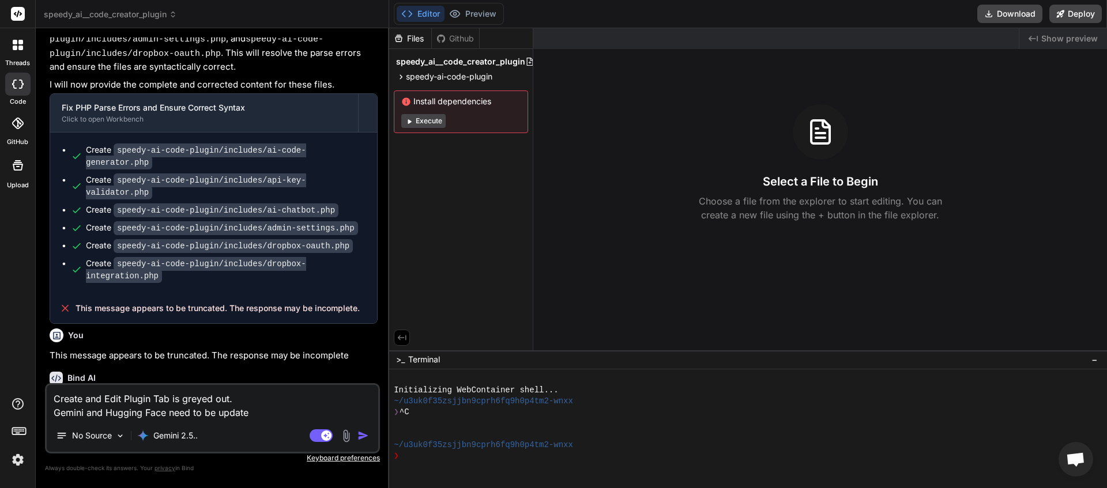
type textarea "Create and Edit Plugin Tab is greyed out. Gemini and Hugging Face need to be up…"
type textarea "x"
type textarea "Create and Edit Plugin Tab is greyed out. Gemini and Hugging Face need to be up…"
type textarea "x"
type textarea "Create and Edit Plugin Tab is greyed out. Gemini and Hugging Face need to be up…"
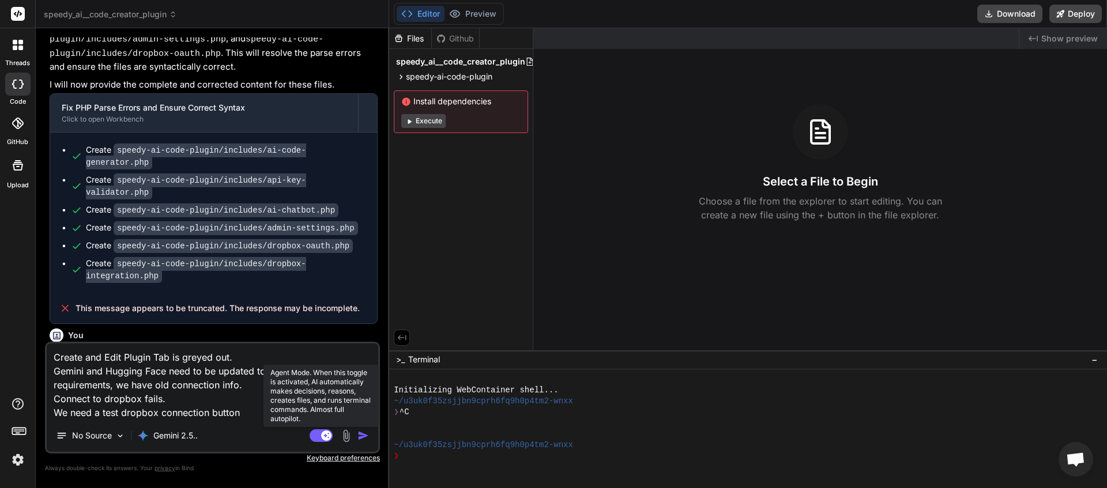
click at [316, 438] on rect at bounding box center [321, 436] width 23 height 13
click at [329, 440] on rect at bounding box center [321, 436] width 23 height 13
click at [362, 436] on img "button" at bounding box center [364, 436] width 12 height 12
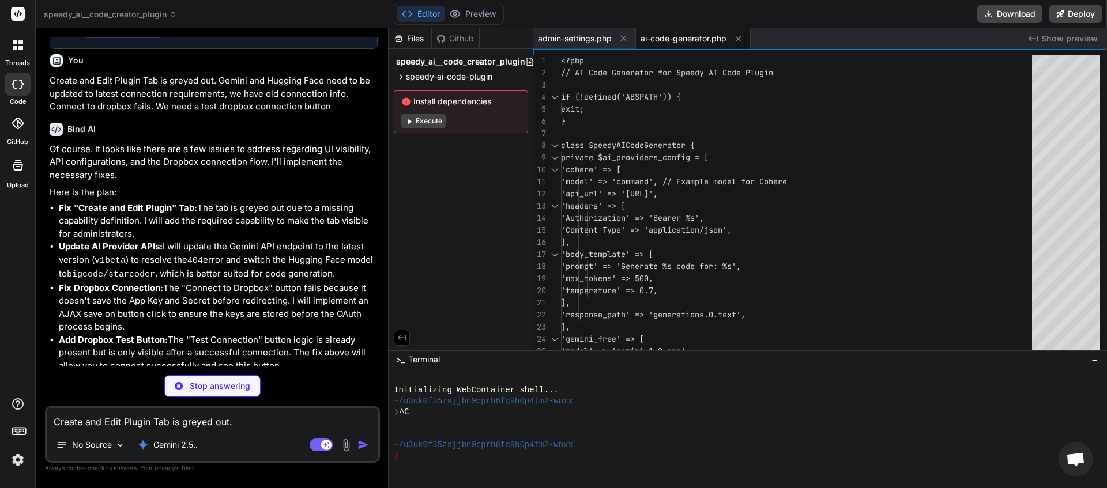
scroll to position [1449, 0]
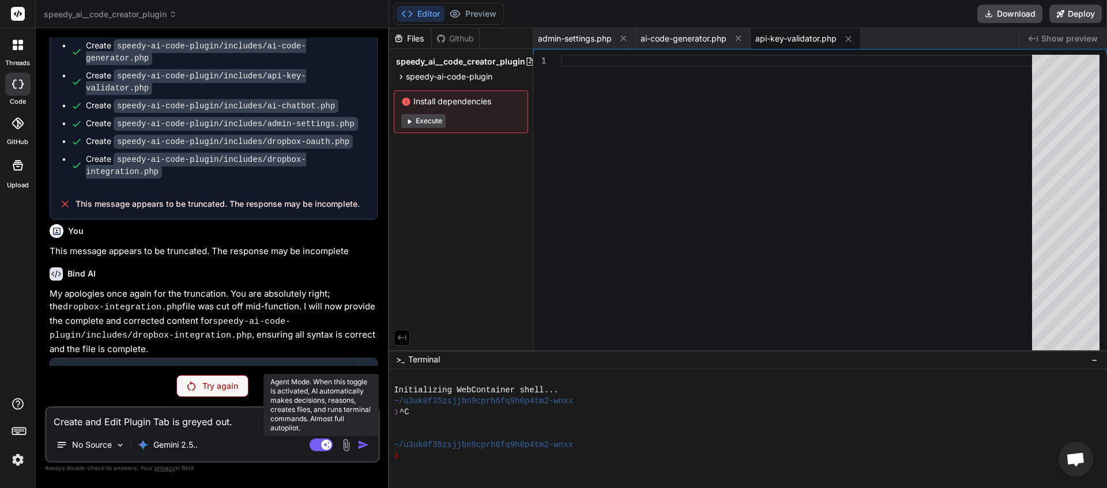
click at [313, 445] on rect at bounding box center [321, 445] width 23 height 13
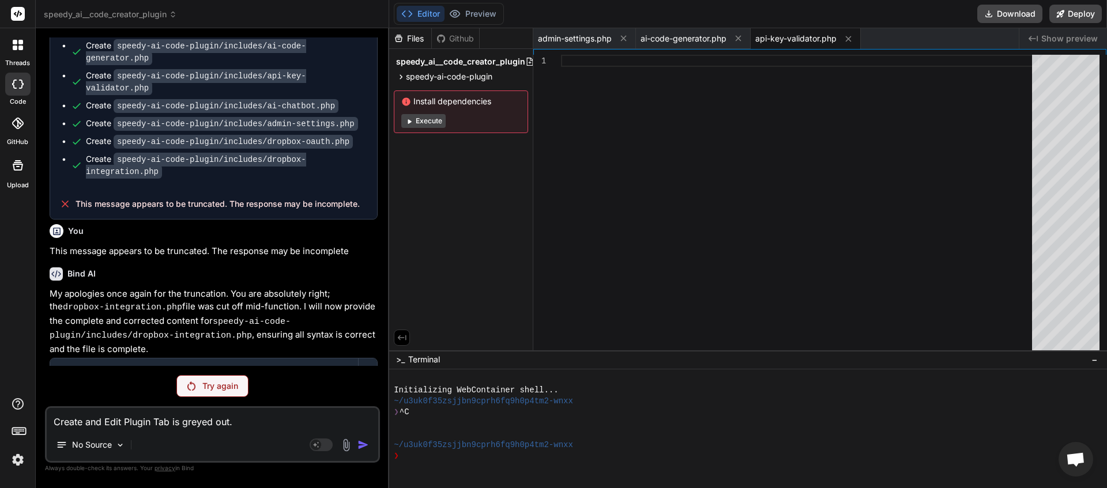
click at [223, 392] on p "Try again" at bounding box center [220, 387] width 36 height 12
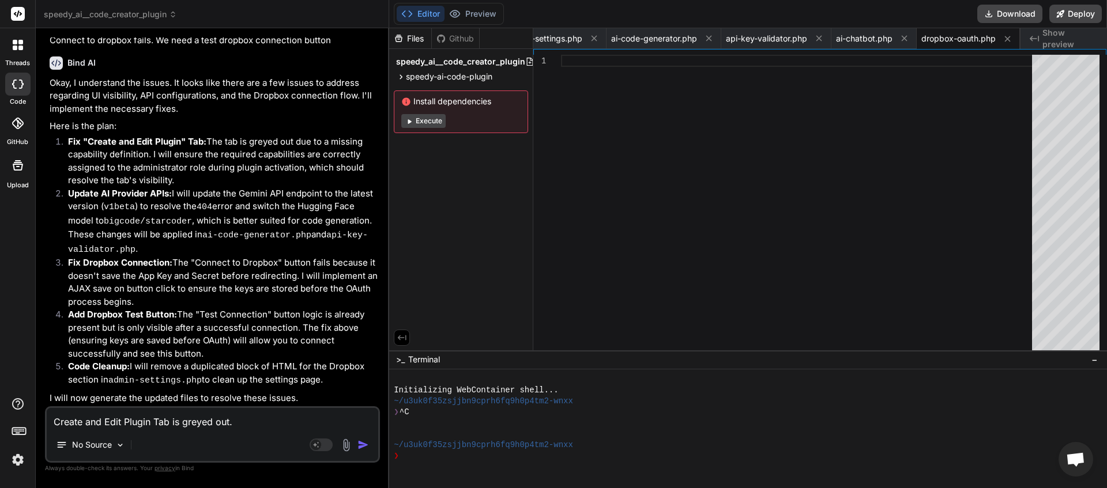
scroll to position [1942, 0]
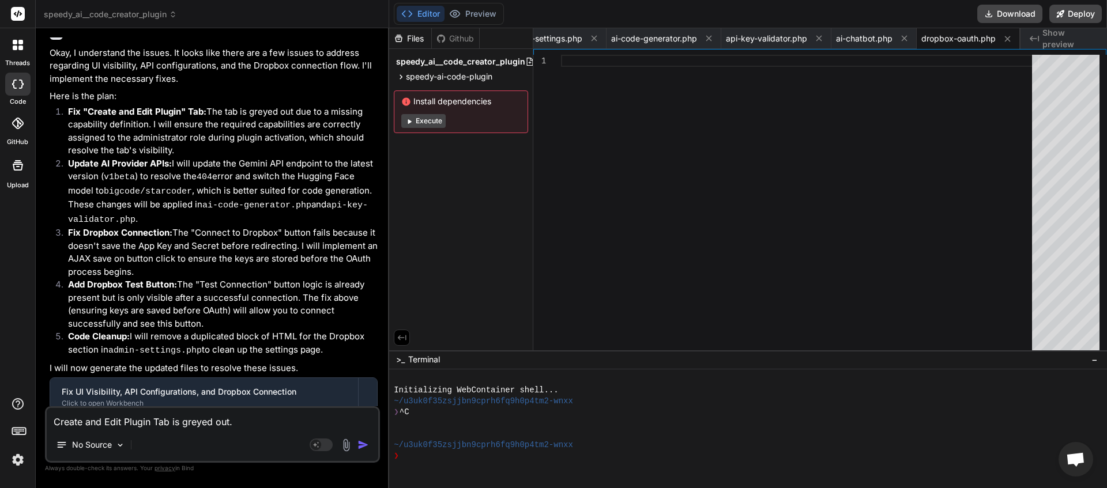
drag, startPoint x: 365, startPoint y: 392, endPoint x: 76, endPoint y: 388, distance: 289.0
copy span "This message appears to be truncated. The response may be incomplete."
click at [100, 422] on textarea "Create and Edit Plugin Tab is greyed out. Gemini and Hugging Face need to be up…" at bounding box center [213, 418] width 332 height 21
drag, startPoint x: 100, startPoint y: 422, endPoint x: 99, endPoint y: 416, distance: 6.4
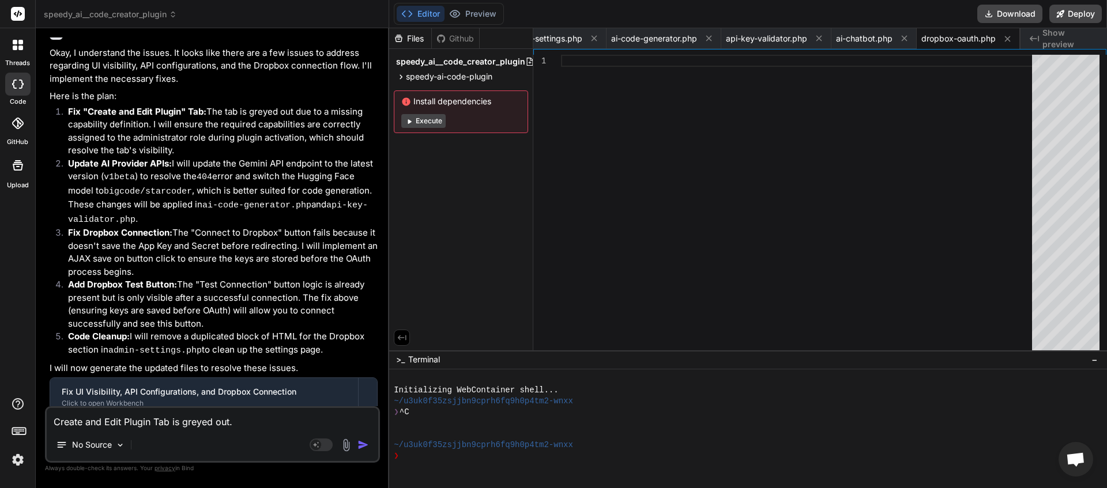
paste textarea "This message appears to be truncated. The response may be incomplete."
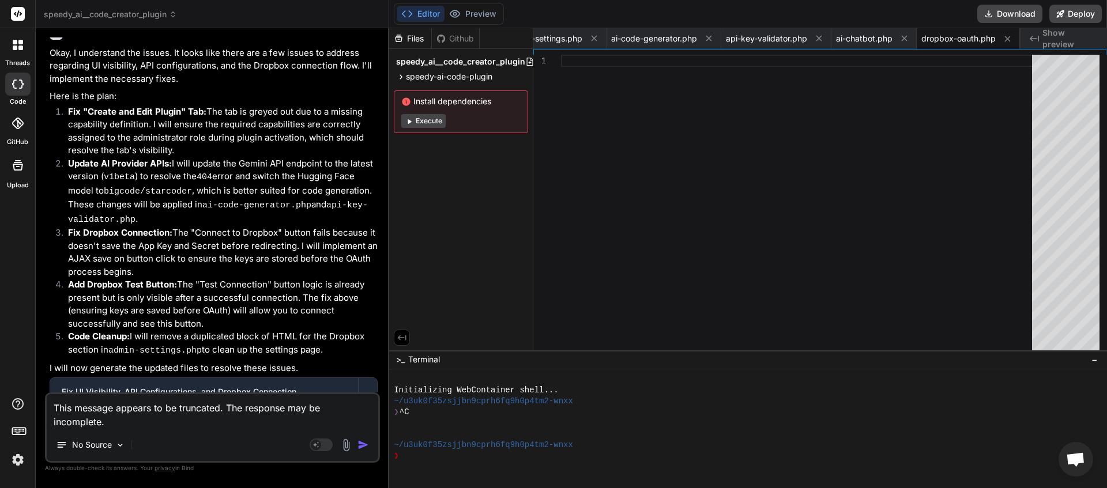
click at [359, 445] on img "button" at bounding box center [364, 445] width 12 height 12
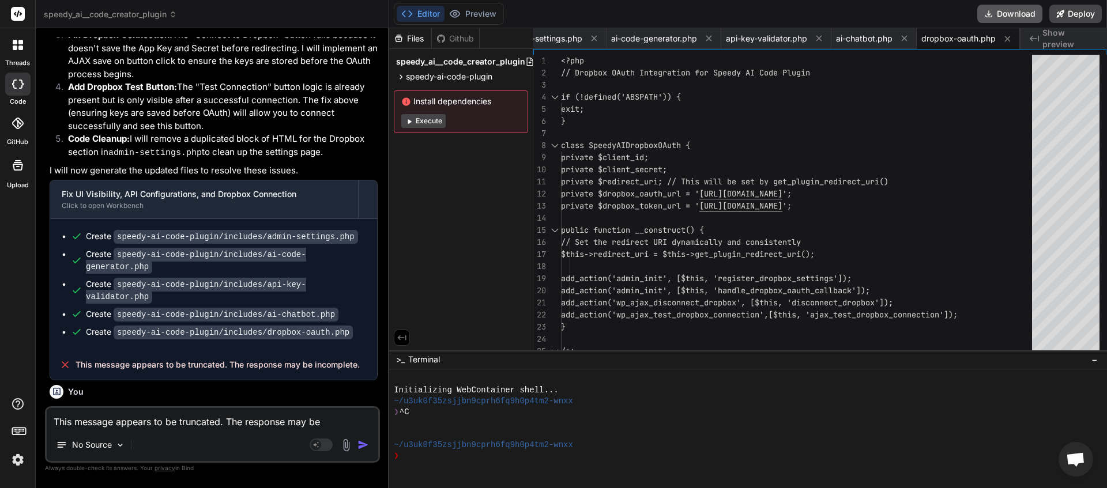
scroll to position [0, 29]
click at [1005, 8] on button "Download" at bounding box center [1010, 14] width 65 height 18
